Goal: Information Seeking & Learning: Learn about a topic

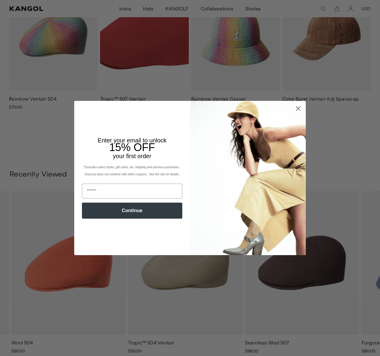
scroll to position [0, 122]
